Goal: Navigation & Orientation: Find specific page/section

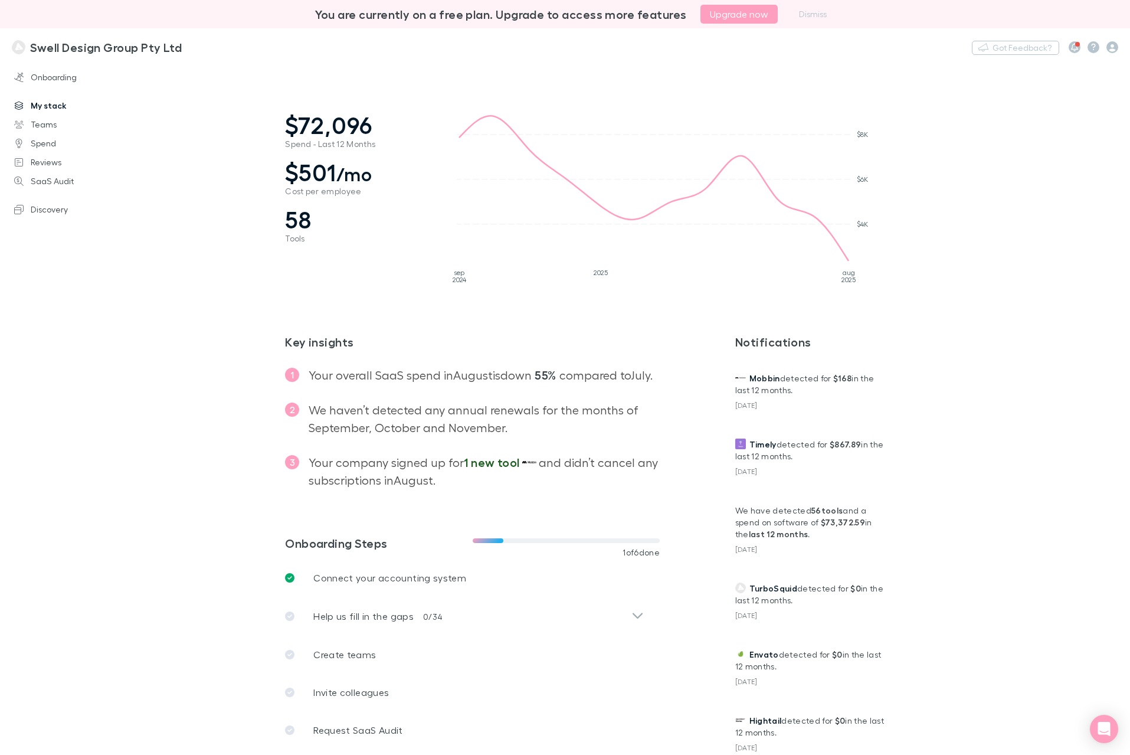
click at [61, 104] on link "My stack" at bounding box center [80, 105] width 157 height 19
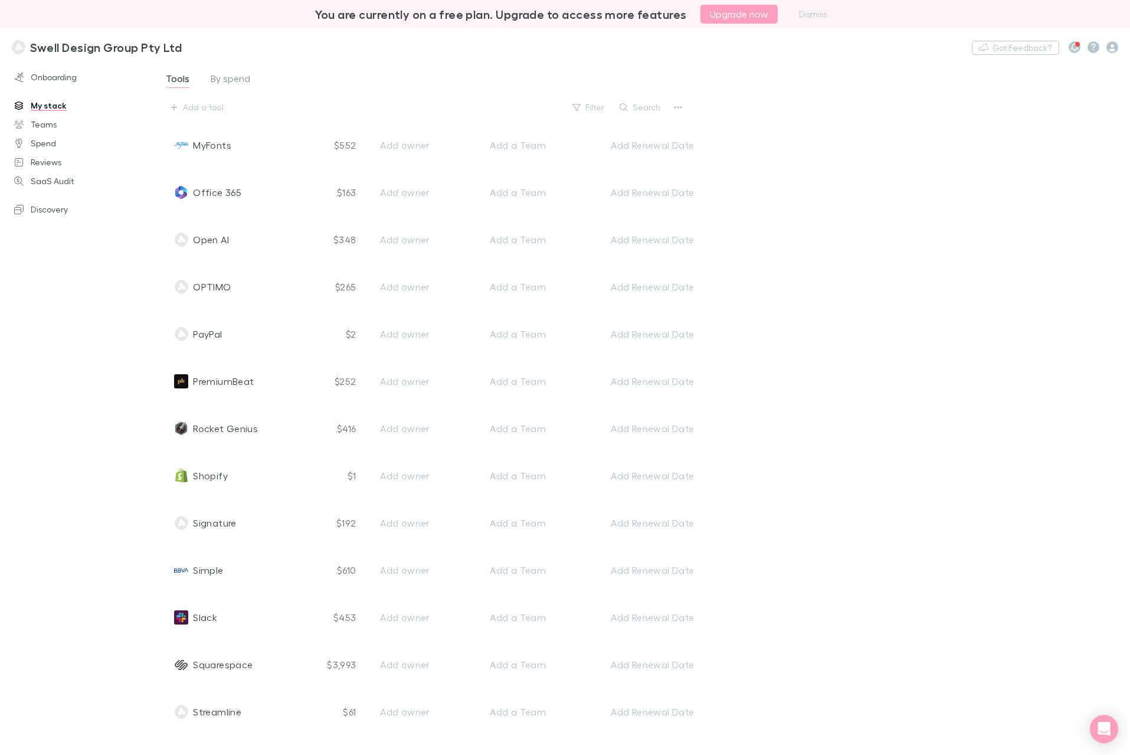
scroll to position [2165, 0]
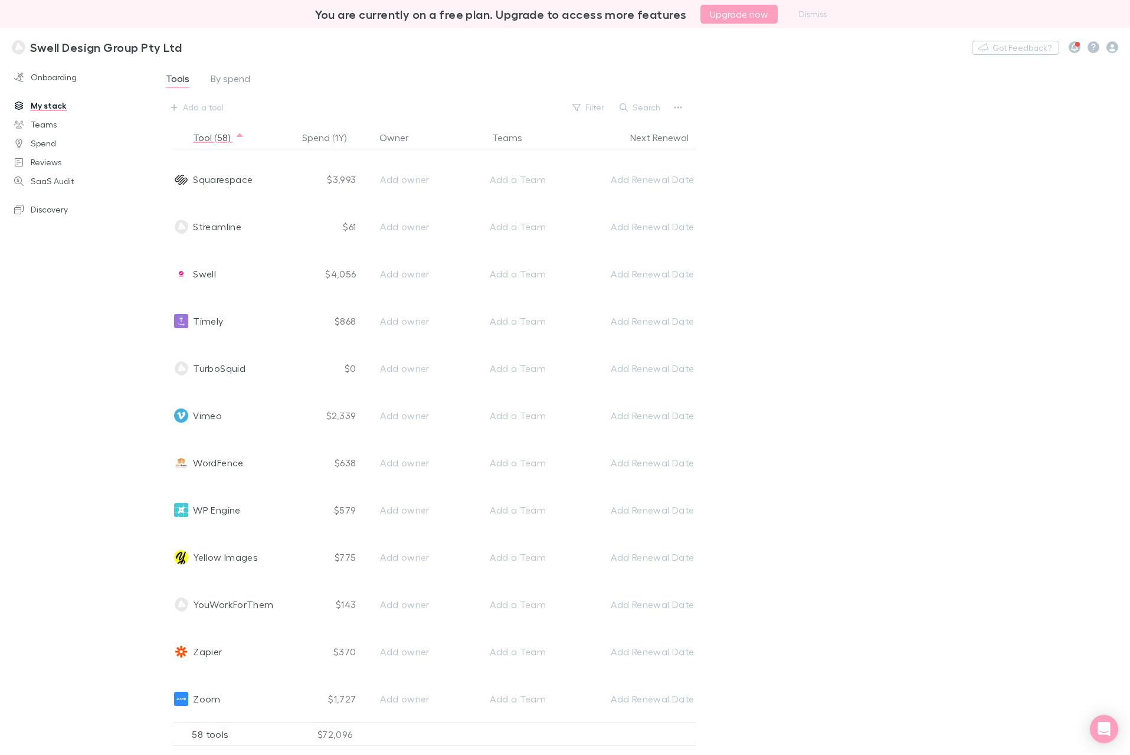
click at [939, 411] on div "Tools By spend Add a tool Filter Search Tool (58) Spend (1Y) Owner Teams Next R…" at bounding box center [641, 403] width 977 height 685
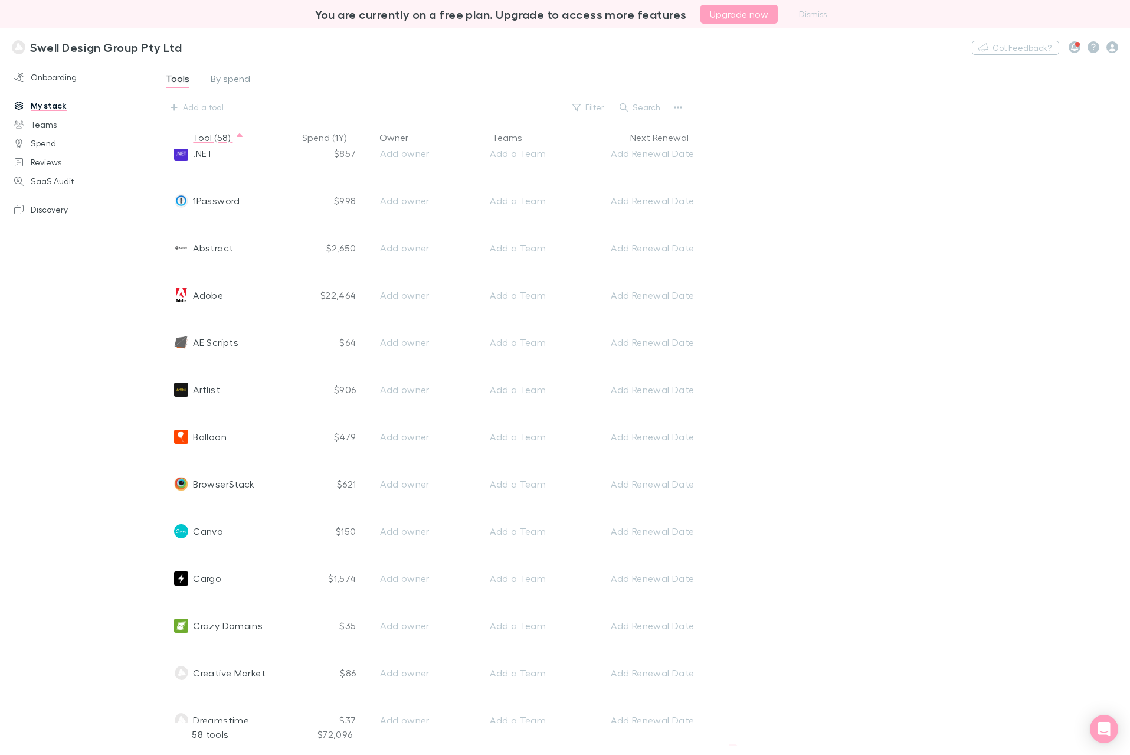
scroll to position [0, 0]
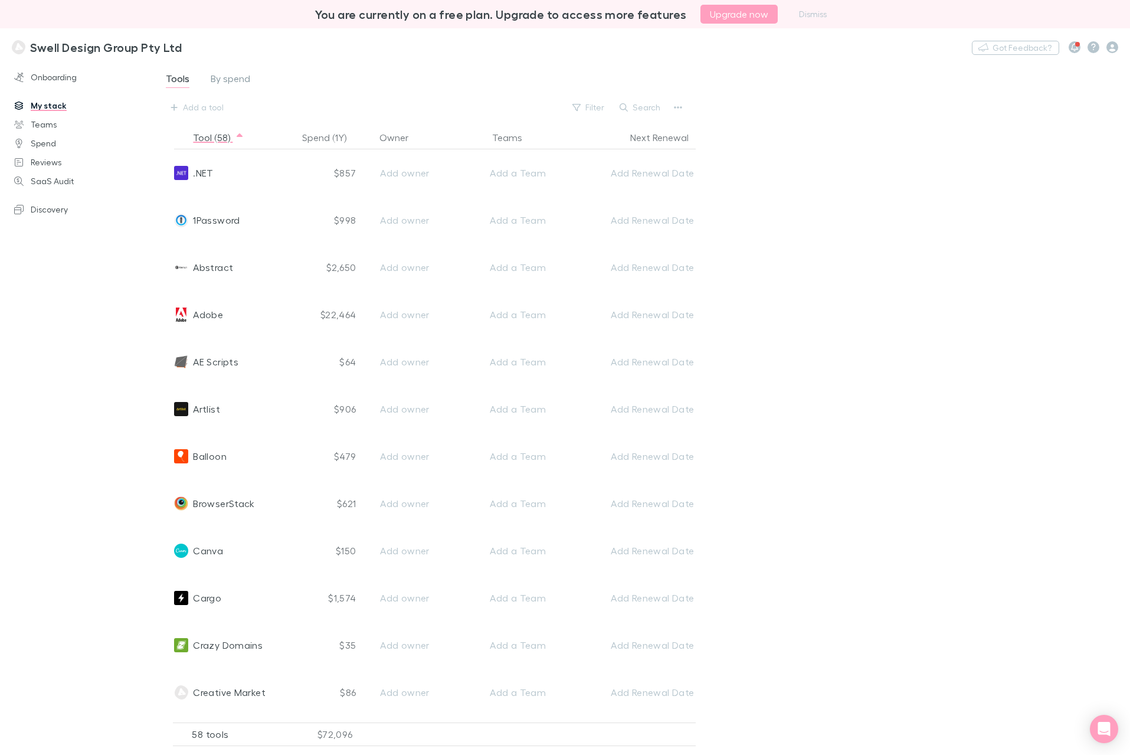
click at [842, 139] on div "Tools By spend Add a tool Filter Search Tool (58) Spend (1Y) Owner Teams Next R…" at bounding box center [641, 403] width 977 height 685
